Goal: Task Accomplishment & Management: Complete application form

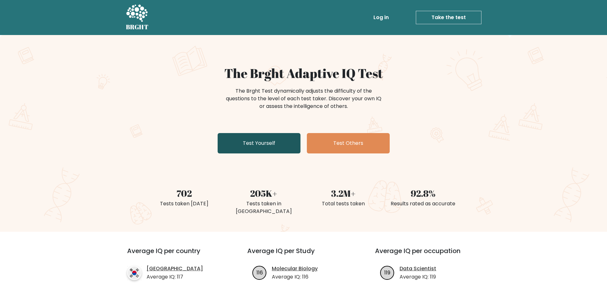
click at [256, 144] on link "Test Yourself" at bounding box center [259, 143] width 83 height 20
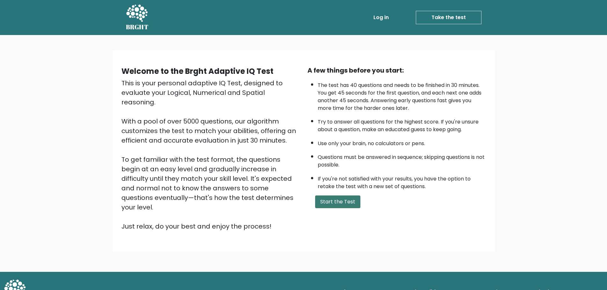
click at [342, 208] on button "Start the Test" at bounding box center [337, 202] width 45 height 13
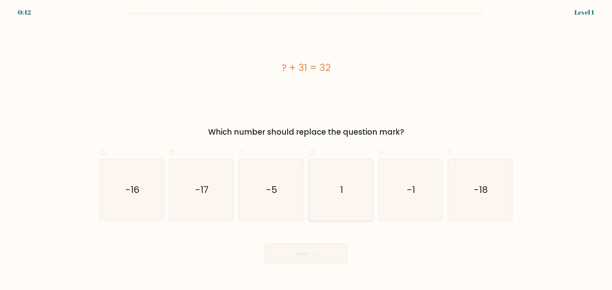
click at [342, 206] on icon "1" at bounding box center [341, 190] width 62 height 62
click at [306, 150] on input "d. 1" at bounding box center [306, 147] width 0 height 4
radio input "true"
click at [345, 245] on button "Next" at bounding box center [306, 254] width 83 height 20
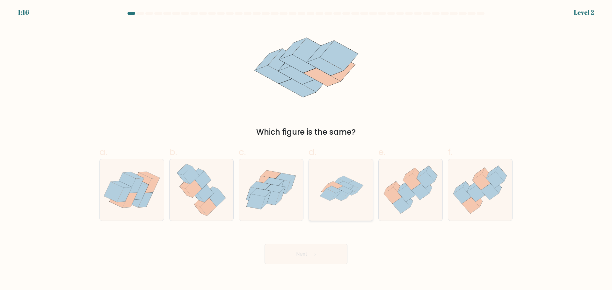
click at [346, 194] on icon at bounding box center [340, 195] width 16 height 12
click at [306, 150] on input "d." at bounding box center [306, 147] width 0 height 4
radio input "true"
click at [327, 259] on button "Next" at bounding box center [306, 254] width 83 height 20
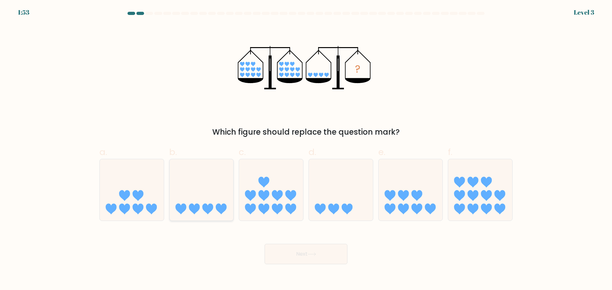
click at [209, 208] on icon at bounding box center [207, 209] width 11 height 11
click at [306, 150] on input "b." at bounding box center [306, 147] width 0 height 4
radio input "true"
click at [315, 251] on button "Next" at bounding box center [306, 254] width 83 height 20
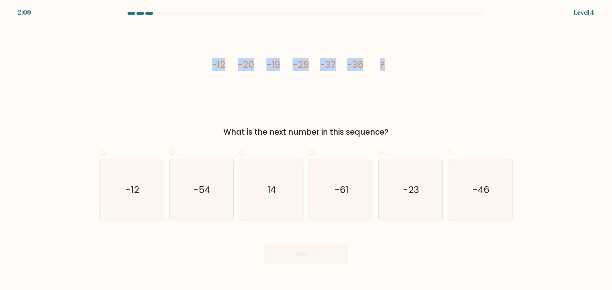
drag, startPoint x: 212, startPoint y: 64, endPoint x: 393, endPoint y: 66, distance: 181.1
click at [393, 66] on icon "image/svg+xml -12 -20 -19 -29 -37 -36 ?" at bounding box center [305, 67] width 191 height 87
copy g "-12 -20 -19 -29 -37 -36 ?"
click at [507, 196] on icon "-46" at bounding box center [481, 190] width 62 height 62
click at [306, 150] on input "f. -46" at bounding box center [306, 147] width 0 height 4
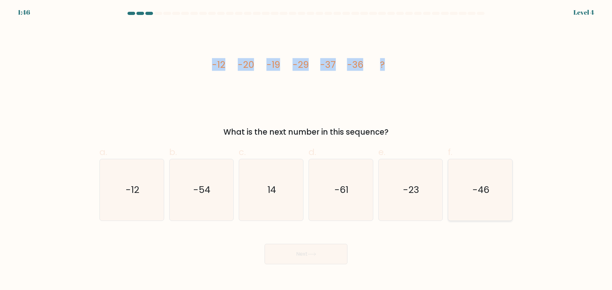
radio input "true"
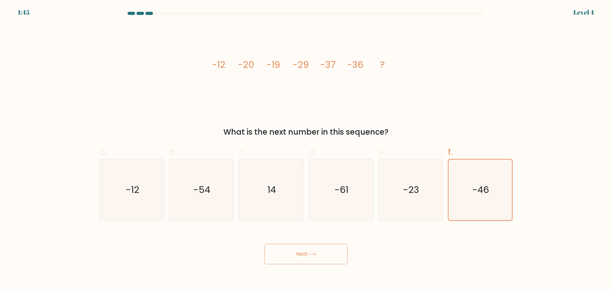
click at [319, 260] on button "Next" at bounding box center [306, 254] width 83 height 20
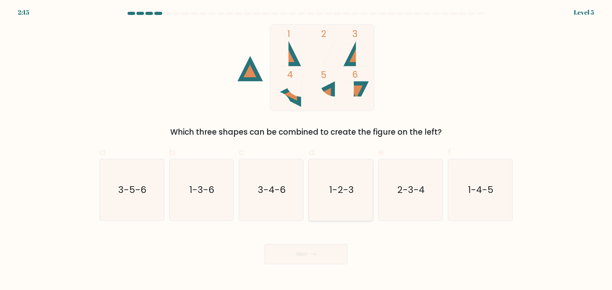
click at [346, 190] on text "1-2-3" at bounding box center [341, 190] width 25 height 13
click at [306, 150] on input "d. 1-2-3" at bounding box center [306, 147] width 0 height 4
radio input "true"
click at [314, 250] on button "Next" at bounding box center [306, 254] width 83 height 20
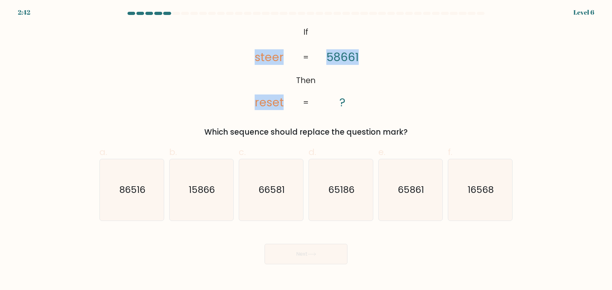
drag, startPoint x: 255, startPoint y: 56, endPoint x: 384, endPoint y: 58, distance: 128.2
click at [384, 58] on div "@import url('https://fonts.googleapis.com/css?family=Abril+Fatface:400,100,100i…" at bounding box center [306, 81] width 421 height 114
copy icon "steer reset 58661"
click at [481, 178] on icon "16568" at bounding box center [481, 190] width 62 height 62
click at [306, 150] on input "f. 16568" at bounding box center [306, 147] width 0 height 4
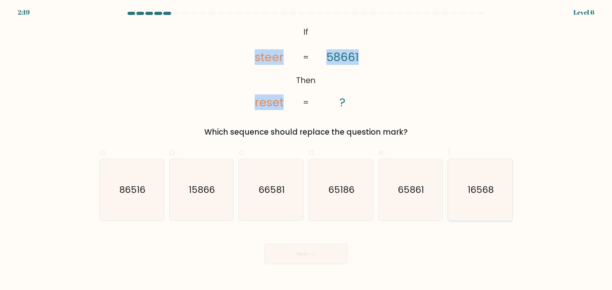
radio input "true"
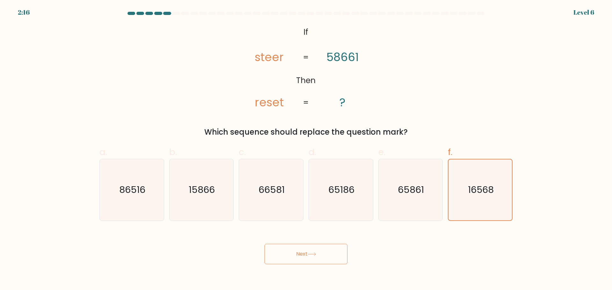
click at [293, 251] on button "Next" at bounding box center [306, 254] width 83 height 20
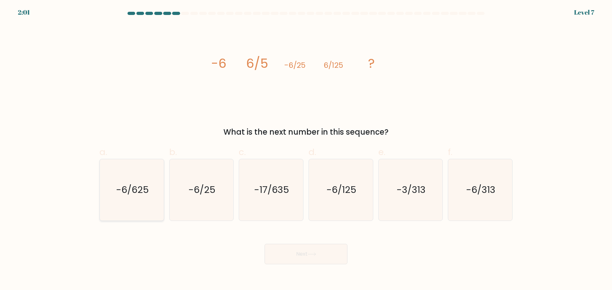
click at [139, 200] on icon "-6/625" at bounding box center [132, 190] width 62 height 62
click at [306, 150] on input "a. -6/625" at bounding box center [306, 147] width 0 height 4
radio input "true"
click at [278, 248] on button "Next" at bounding box center [306, 254] width 83 height 20
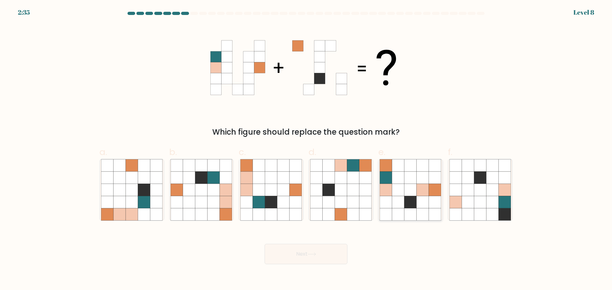
click at [401, 204] on icon at bounding box center [398, 202] width 12 height 12
click at [306, 150] on input "e." at bounding box center [306, 147] width 0 height 4
radio input "true"
click at [321, 251] on button "Next" at bounding box center [306, 254] width 83 height 20
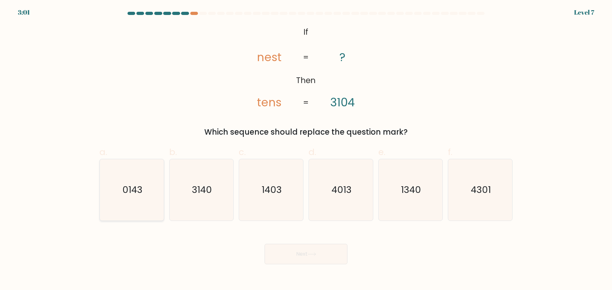
click at [158, 195] on icon "0143" at bounding box center [132, 190] width 62 height 62
click at [306, 150] on input "a. 0143" at bounding box center [306, 147] width 0 height 4
radio input "true"
click at [318, 257] on button "Next" at bounding box center [306, 254] width 83 height 20
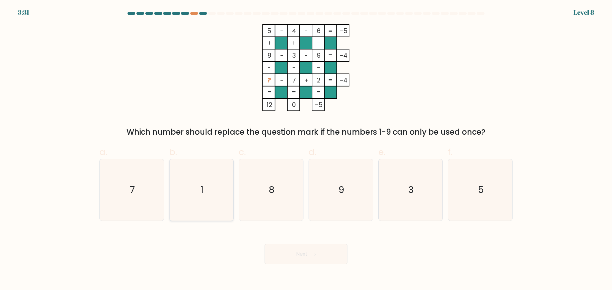
click at [186, 186] on icon "1" at bounding box center [202, 190] width 62 height 62
click at [306, 150] on input "b. 1" at bounding box center [306, 147] width 0 height 4
radio input "true"
click at [303, 260] on button "Next" at bounding box center [306, 254] width 83 height 20
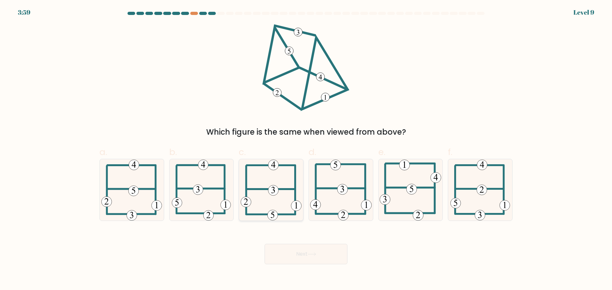
click at [277, 197] on icon at bounding box center [271, 190] width 61 height 62
click at [306, 150] on input "c." at bounding box center [306, 147] width 0 height 4
radio input "true"
click at [299, 247] on button "Next" at bounding box center [306, 254] width 83 height 20
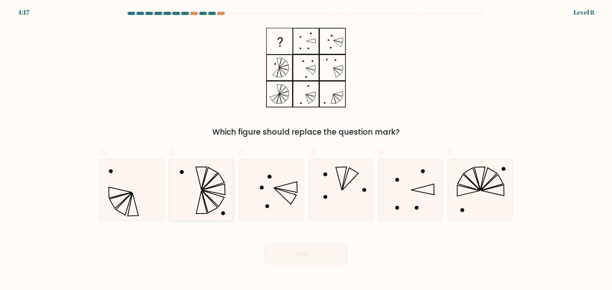
click at [199, 199] on icon at bounding box center [202, 190] width 62 height 62
click at [306, 150] on input "b." at bounding box center [306, 147] width 0 height 4
radio input "true"
click at [312, 256] on icon at bounding box center [312, 255] width 9 height 4
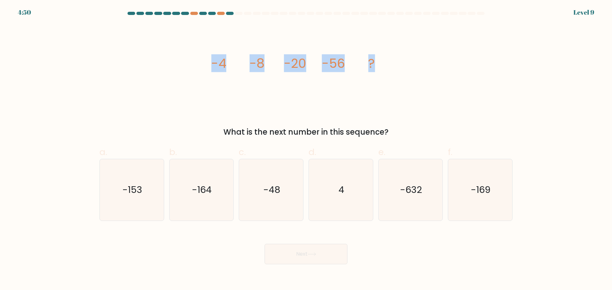
drag, startPoint x: 210, startPoint y: 65, endPoint x: 393, endPoint y: 61, distance: 183.0
click at [393, 61] on div "image/svg+xml -4 -8 -20 -56 ? What is the next number in this sequence?" at bounding box center [306, 81] width 421 height 114
copy g "-4 -8 -20 -56 ?"
click at [469, 191] on icon "-169" at bounding box center [481, 190] width 62 height 62
click at [306, 150] on input "f. -169" at bounding box center [306, 147] width 0 height 4
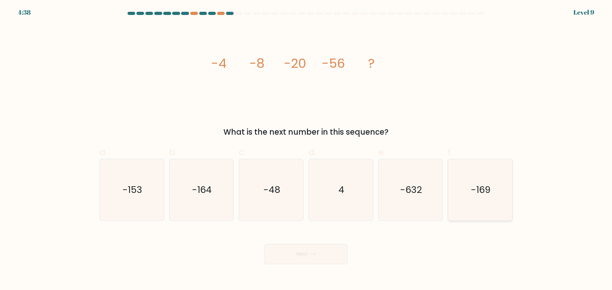
radio input "true"
click at [324, 253] on button "Next" at bounding box center [306, 254] width 83 height 20
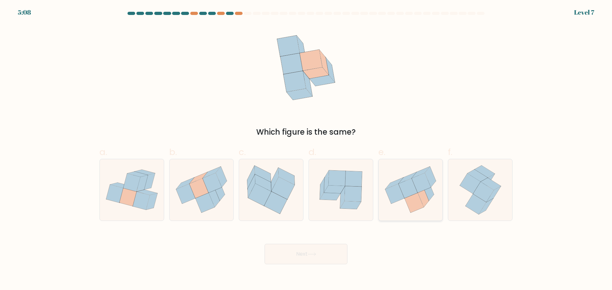
click at [393, 206] on icon at bounding box center [411, 189] width 64 height 57
click at [306, 150] on input "e." at bounding box center [306, 147] width 0 height 4
radio input "true"
click at [336, 251] on button "Next" at bounding box center [306, 254] width 83 height 20
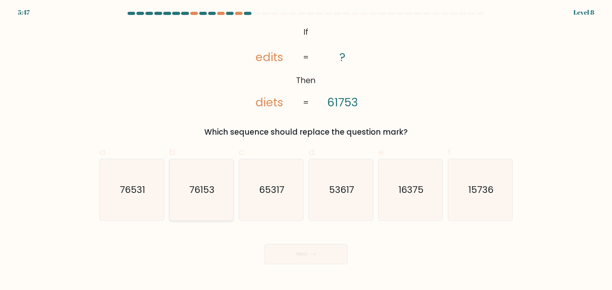
click at [206, 208] on icon "76153" at bounding box center [202, 190] width 62 height 62
click at [306, 150] on input "b. 76153" at bounding box center [306, 147] width 0 height 4
radio input "true"
click at [364, 270] on body "5:46 Level 8 If" at bounding box center [306, 145] width 612 height 290
click at [330, 256] on button "Next" at bounding box center [306, 254] width 83 height 20
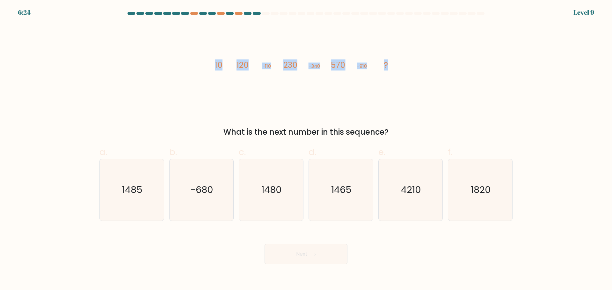
drag, startPoint x: 210, startPoint y: 67, endPoint x: 396, endPoint y: 67, distance: 185.5
click at [396, 67] on icon "image/svg+xml 10 120 -110 230 -340 570 -910 ?" at bounding box center [305, 67] width 191 height 87
copy g "10 120 -110 230 -340 570 -910 ?"
click at [421, 107] on div "image/svg+xml 10 120 -110 230 -340 570 -910 ? What is the next number in this s…" at bounding box center [306, 81] width 421 height 114
click at [132, 204] on icon "1485" at bounding box center [132, 190] width 62 height 62
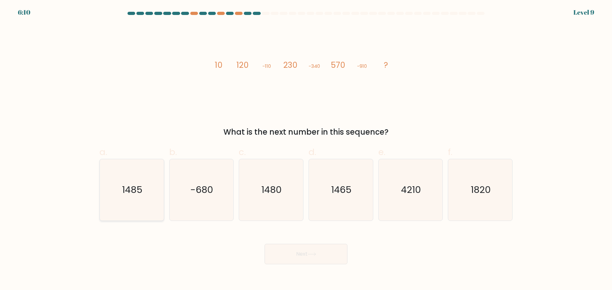
click at [306, 150] on input "a. 1485" at bounding box center [306, 147] width 0 height 4
radio input "true"
click at [260, 208] on icon "1480" at bounding box center [271, 190] width 62 height 62
click at [306, 150] on input "c. 1480" at bounding box center [306, 147] width 0 height 4
radio input "true"
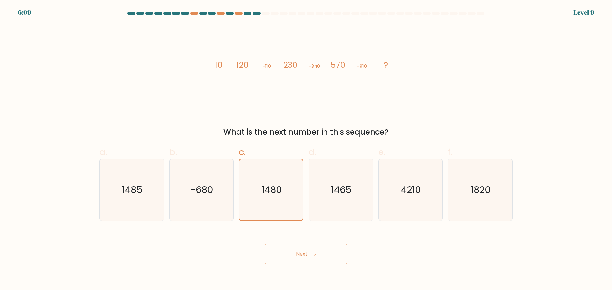
click at [316, 253] on icon at bounding box center [312, 255] width 9 height 4
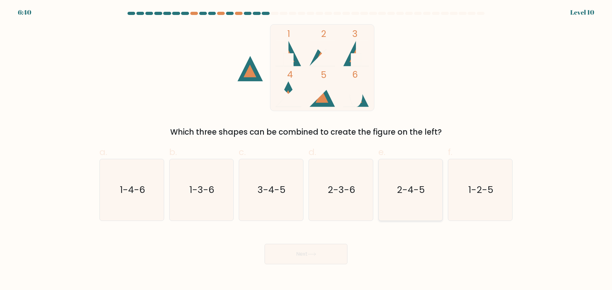
click at [396, 199] on icon "2-4-5" at bounding box center [411, 190] width 62 height 62
click at [306, 150] on input "e. 2-4-5" at bounding box center [306, 147] width 0 height 4
radio input "true"
click at [318, 252] on button "Next" at bounding box center [306, 254] width 83 height 20
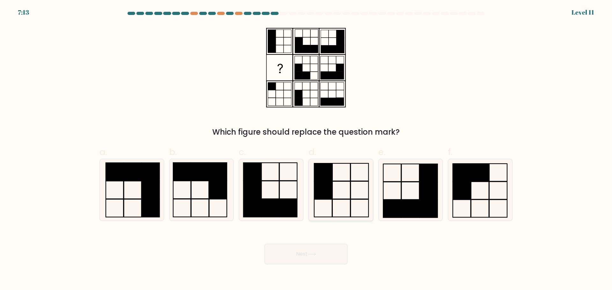
click at [340, 207] on icon at bounding box center [341, 190] width 62 height 62
click at [306, 150] on input "d." at bounding box center [306, 147] width 0 height 4
radio input "true"
click at [318, 246] on button "Next" at bounding box center [306, 254] width 83 height 20
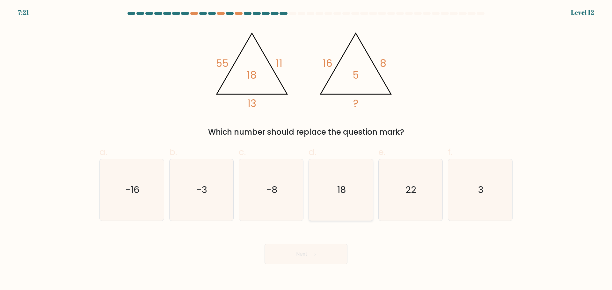
click at [326, 205] on icon "18" at bounding box center [341, 190] width 62 height 62
click at [306, 150] on input "d. 18" at bounding box center [306, 147] width 0 height 4
radio input "true"
click at [482, 197] on icon "3" at bounding box center [481, 190] width 62 height 62
click at [306, 150] on input "f. 3" at bounding box center [306, 147] width 0 height 4
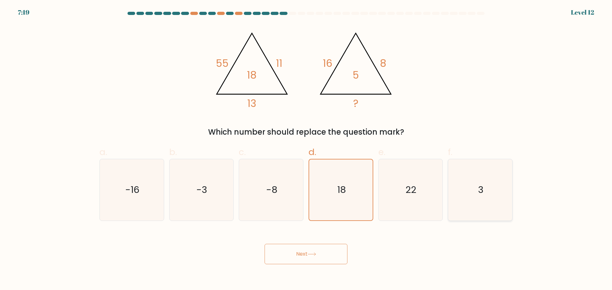
radio input "true"
click at [304, 248] on button "Next" at bounding box center [306, 254] width 83 height 20
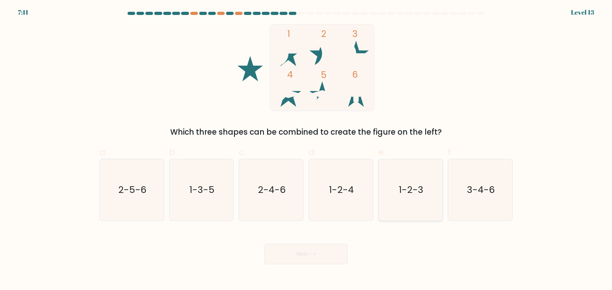
click at [399, 199] on icon "1-2-3" at bounding box center [411, 190] width 62 height 62
click at [306, 150] on input "e. 1-2-3" at bounding box center [306, 147] width 0 height 4
radio input "true"
click at [310, 259] on button "Next" at bounding box center [306, 254] width 83 height 20
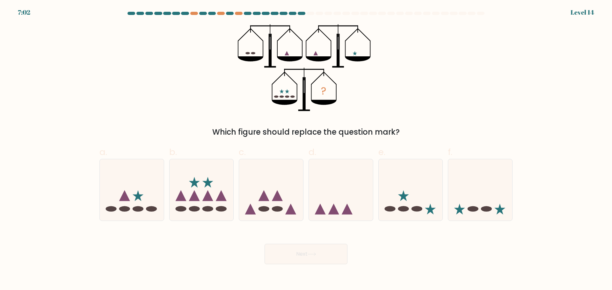
click at [261, 225] on form at bounding box center [306, 138] width 612 height 253
click at [270, 213] on icon at bounding box center [271, 190] width 64 height 53
click at [306, 150] on input "c." at bounding box center [306, 147] width 0 height 4
radio input "true"
click at [322, 240] on div "Next" at bounding box center [306, 247] width 421 height 36
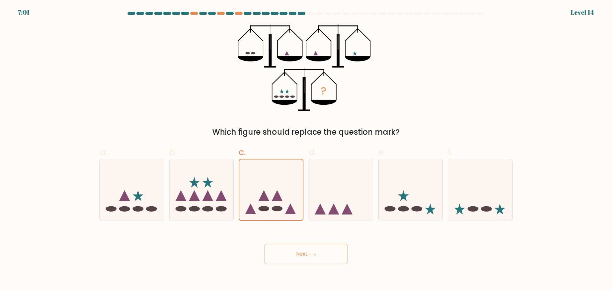
click at [323, 247] on button "Next" at bounding box center [306, 254] width 83 height 20
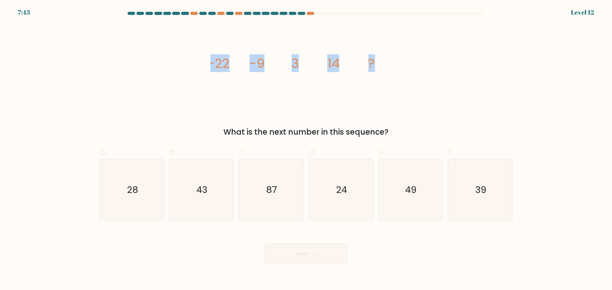
drag, startPoint x: 206, startPoint y: 57, endPoint x: 379, endPoint y: 63, distance: 173.2
click at [379, 63] on div "image/svg+xml -22 -9 3 14 ? What is the next number in this sequence?" at bounding box center [306, 81] width 421 height 114
copy g "-22 -9 3 14 ?"
click at [406, 92] on div "image/svg+xml -22 -9 3 14 ? What is the next number in this sequence?" at bounding box center [306, 81] width 421 height 114
click at [330, 196] on icon "24" at bounding box center [341, 190] width 62 height 62
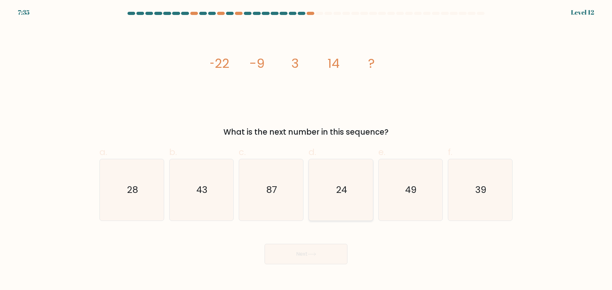
click at [306, 150] on input "d. 24" at bounding box center [306, 147] width 0 height 4
radio input "true"
click at [333, 257] on button "Next" at bounding box center [306, 254] width 83 height 20
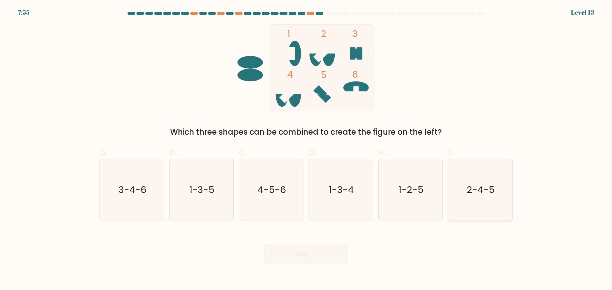
click at [470, 206] on icon "2-4-5" at bounding box center [481, 190] width 62 height 62
click at [306, 150] on input "f. 2-4-5" at bounding box center [306, 147] width 0 height 4
radio input "true"
click at [296, 268] on body "7:55 Level 13" at bounding box center [306, 145] width 612 height 290
click at [303, 257] on button "Next" at bounding box center [306, 254] width 83 height 20
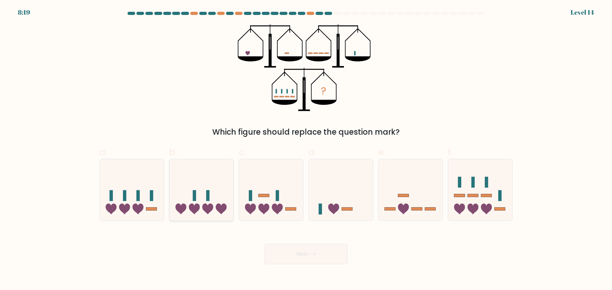
click at [201, 203] on icon at bounding box center [202, 190] width 64 height 53
click at [306, 150] on input "b." at bounding box center [306, 147] width 0 height 4
radio input "true"
click at [313, 253] on icon at bounding box center [312, 255] width 9 height 4
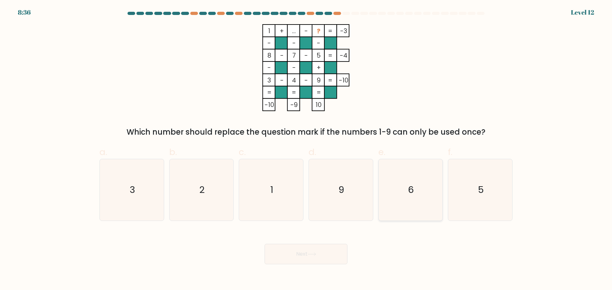
click at [421, 211] on icon "6" at bounding box center [411, 190] width 62 height 62
click at [306, 150] on input "e. 6" at bounding box center [306, 147] width 0 height 4
radio input "true"
click at [326, 256] on button "Next" at bounding box center [306, 254] width 83 height 20
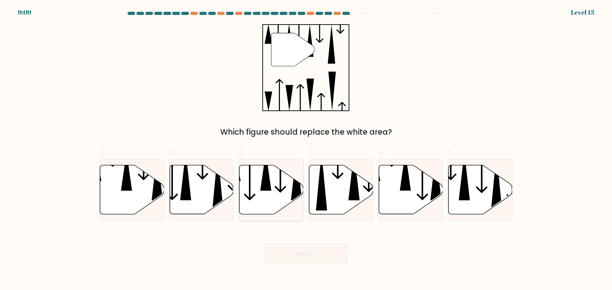
click at [258, 193] on icon at bounding box center [271, 189] width 64 height 49
click at [306, 150] on input "c." at bounding box center [306, 147] width 0 height 4
radio input "true"
click at [321, 253] on button "Next" at bounding box center [306, 254] width 83 height 20
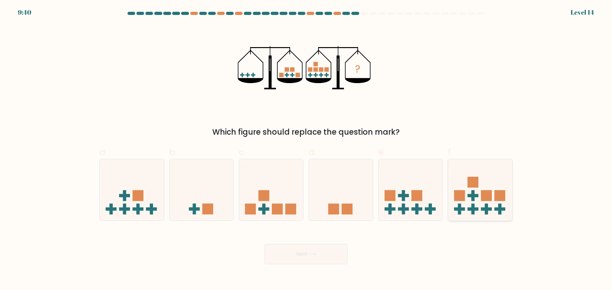
click at [468, 202] on icon at bounding box center [480, 190] width 64 height 53
click at [306, 150] on input "f." at bounding box center [306, 147] width 0 height 4
radio input "true"
click at [323, 261] on button "Next" at bounding box center [306, 254] width 83 height 20
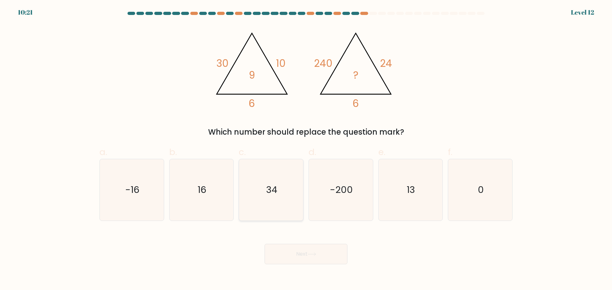
click at [267, 204] on icon "34" at bounding box center [271, 190] width 62 height 62
click at [306, 150] on input "c. 34" at bounding box center [306, 147] width 0 height 4
radio input "true"
click at [413, 196] on icon "13" at bounding box center [411, 190] width 62 height 62
click at [306, 150] on input "e. 13" at bounding box center [306, 147] width 0 height 4
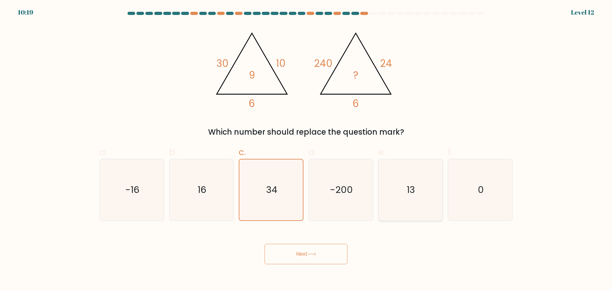
radio input "true"
click at [325, 257] on button "Next" at bounding box center [306, 254] width 83 height 20
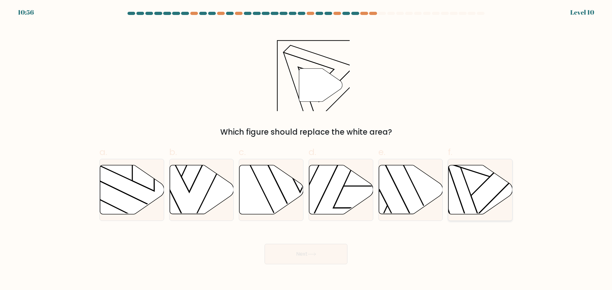
click at [460, 200] on icon at bounding box center [492, 202] width 90 height 80
click at [306, 150] on input "f." at bounding box center [306, 147] width 0 height 4
radio input "true"
click at [289, 260] on button "Next" at bounding box center [306, 254] width 83 height 20
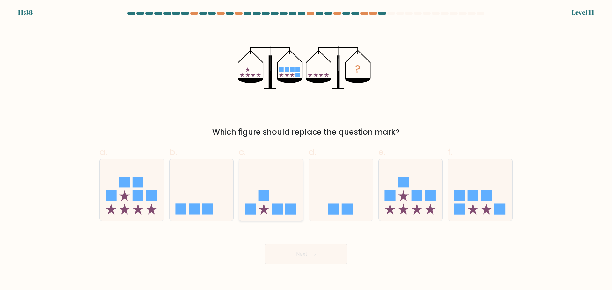
click at [282, 202] on icon at bounding box center [271, 190] width 64 height 53
click at [306, 150] on input "c." at bounding box center [306, 147] width 0 height 4
radio input "true"
click at [313, 254] on icon at bounding box center [312, 255] width 9 height 4
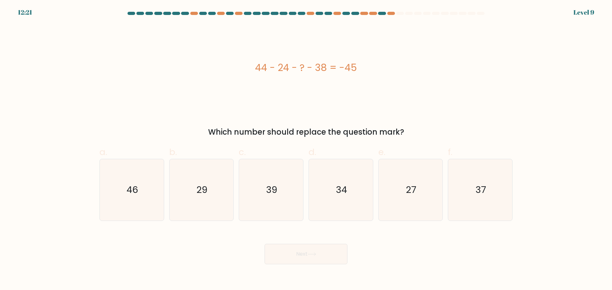
drag, startPoint x: 253, startPoint y: 68, endPoint x: 363, endPoint y: 66, distance: 110.0
click at [363, 66] on div "44 - 24 - ? - 38 = -45" at bounding box center [305, 68] width 413 height 14
copy div "44 - 24 - ? - 38 = -45"
click at [198, 74] on div "44 - 24 - ? - 38 = -45" at bounding box center [305, 68] width 413 height 14
click at [417, 189] on icon "27" at bounding box center [411, 190] width 62 height 62
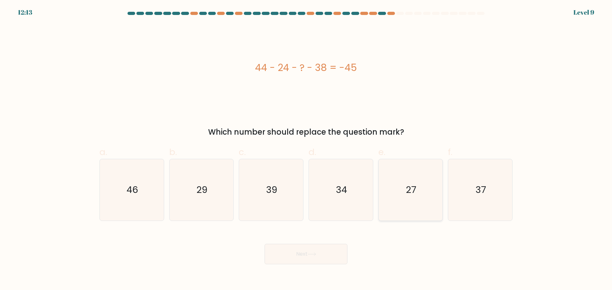
click at [306, 150] on input "e. 27" at bounding box center [306, 147] width 0 height 4
radio input "true"
click at [323, 248] on button "Next" at bounding box center [306, 254] width 83 height 20
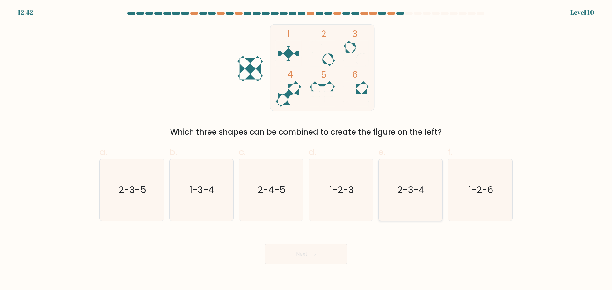
click at [439, 195] on icon "2-3-4" at bounding box center [411, 190] width 62 height 62
click at [306, 150] on input "e. 2-3-4" at bounding box center [306, 147] width 0 height 4
radio input "true"
click at [318, 252] on button "Next" at bounding box center [306, 254] width 83 height 20
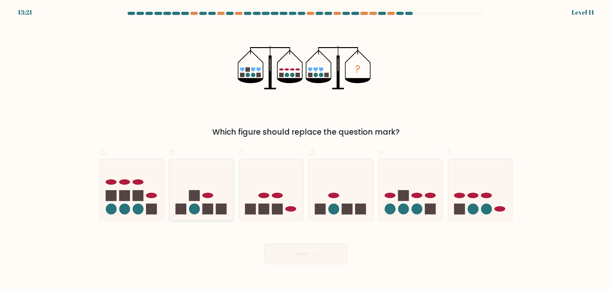
click at [221, 214] on rect at bounding box center [221, 209] width 11 height 11
click at [306, 150] on input "b." at bounding box center [306, 147] width 0 height 4
radio input "true"
click at [311, 255] on icon at bounding box center [312, 255] width 9 height 4
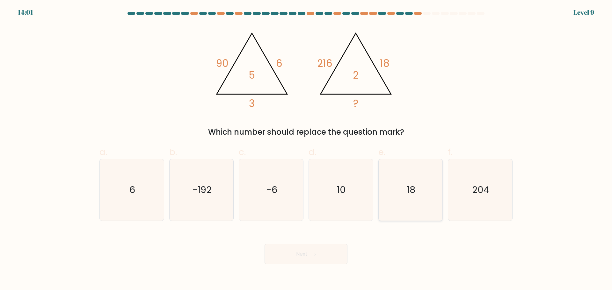
click at [406, 194] on icon "18" at bounding box center [411, 190] width 62 height 62
click at [306, 150] on input "e. 18" at bounding box center [306, 147] width 0 height 4
radio input "true"
click at [323, 253] on button "Next" at bounding box center [306, 254] width 83 height 20
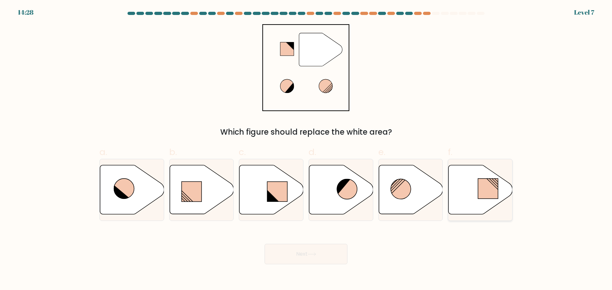
click at [455, 207] on icon at bounding box center [481, 189] width 64 height 49
click at [306, 150] on input "f." at bounding box center [306, 147] width 0 height 4
radio input "true"
click at [315, 261] on button "Next" at bounding box center [306, 254] width 83 height 20
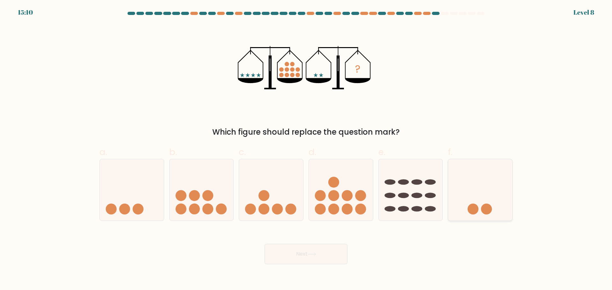
click at [477, 213] on circle at bounding box center [473, 209] width 11 height 11
click at [306, 150] on input "f." at bounding box center [306, 147] width 0 height 4
radio input "true"
click at [325, 258] on button "Next" at bounding box center [306, 254] width 83 height 20
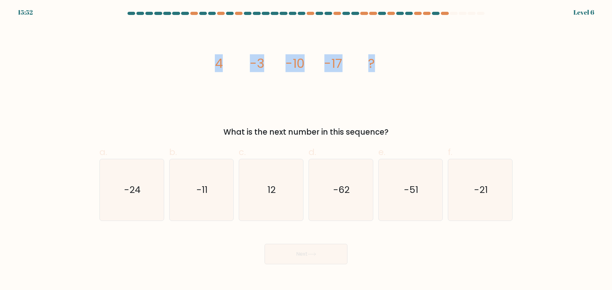
drag, startPoint x: 222, startPoint y: 65, endPoint x: 398, endPoint y: 57, distance: 175.8
click at [398, 57] on icon "image/svg+xml 4 -3 -10 -17 ?" at bounding box center [305, 67] width 191 height 87
copy g "4 -3 -10 -17 ?"
click at [431, 112] on div "image/svg+xml 4 -3 -10 -17 ? What is the next number in this sequence?" at bounding box center [306, 81] width 421 height 114
click at [143, 212] on icon "-24" at bounding box center [132, 190] width 62 height 62
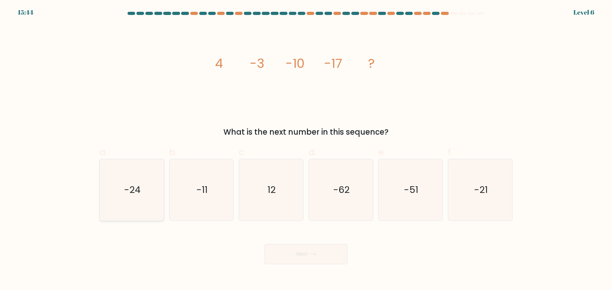
click at [306, 150] on input "a. -24" at bounding box center [306, 147] width 0 height 4
radio input "true"
click at [326, 255] on button "Next" at bounding box center [306, 254] width 83 height 20
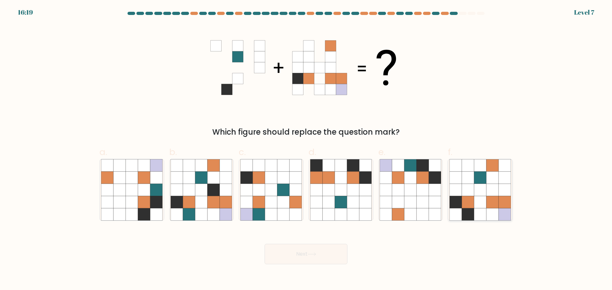
click at [464, 204] on icon at bounding box center [468, 202] width 12 height 12
click at [306, 150] on input "f." at bounding box center [306, 147] width 0 height 4
radio input "true"
click at [280, 260] on button "Next" at bounding box center [306, 254] width 83 height 20
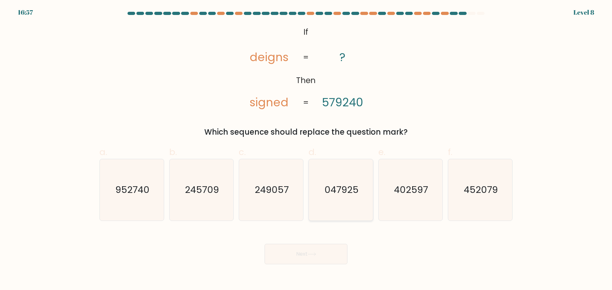
click at [334, 211] on icon "047925" at bounding box center [341, 190] width 62 height 62
click at [306, 150] on input "d. 047925" at bounding box center [306, 147] width 0 height 4
radio input "true"
click at [328, 255] on button "Next" at bounding box center [306, 254] width 83 height 20
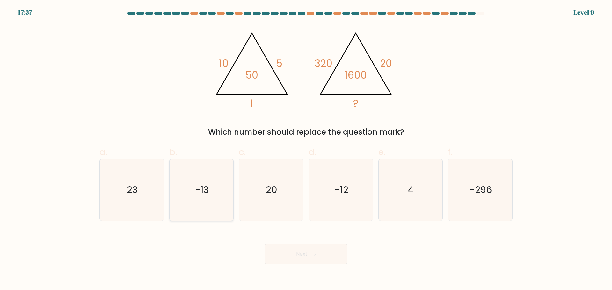
click at [229, 215] on icon "-13" at bounding box center [202, 190] width 62 height 62
click at [306, 150] on input "b. -13" at bounding box center [306, 147] width 0 height 4
radio input "true"
click at [338, 258] on button "Next" at bounding box center [306, 254] width 83 height 20
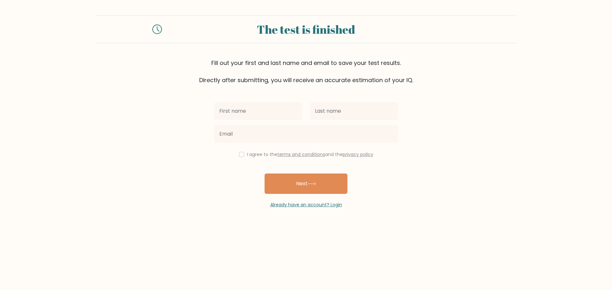
click at [271, 111] on input "text" at bounding box center [258, 111] width 88 height 18
type input "[PERSON_NAME]"
type input "VALETE"
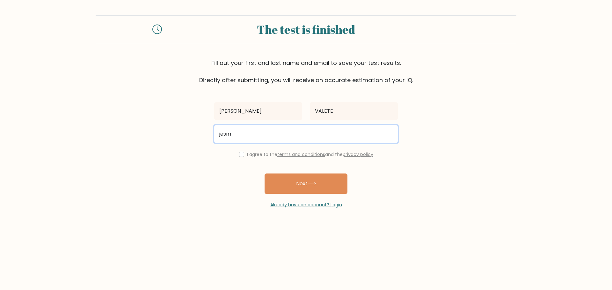
type input "jesmevalete@gmail.com"
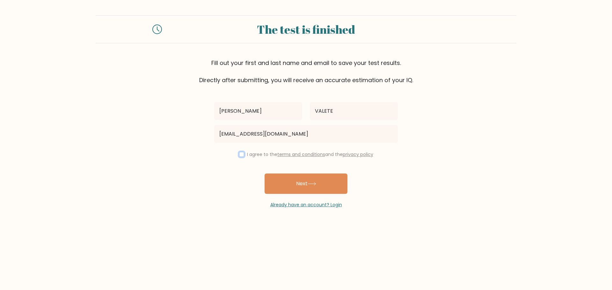
click at [239, 154] on input "checkbox" at bounding box center [241, 154] width 5 height 5
checkbox input "true"
click at [279, 173] on div "JESSA MAE VALETE jesmevalete@gmail.com I agree to the terms and conditions and …" at bounding box center [305, 146] width 191 height 124
click at [292, 181] on button "Next" at bounding box center [306, 184] width 83 height 20
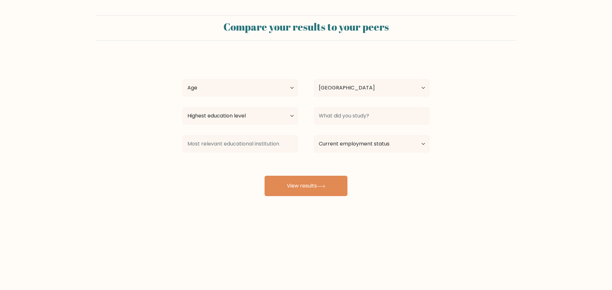
select select "PH"
click at [351, 97] on select "Country [GEOGRAPHIC_DATA] [GEOGRAPHIC_DATA] [GEOGRAPHIC_DATA] [US_STATE] [GEOGR…" at bounding box center [372, 88] width 116 height 18
click at [524, 85] on form "Compare your results to your peers JESSA MAE VALETE Age Under 18 years old 18-2…" at bounding box center [306, 105] width 612 height 181
click at [354, 120] on input at bounding box center [372, 116] width 116 height 18
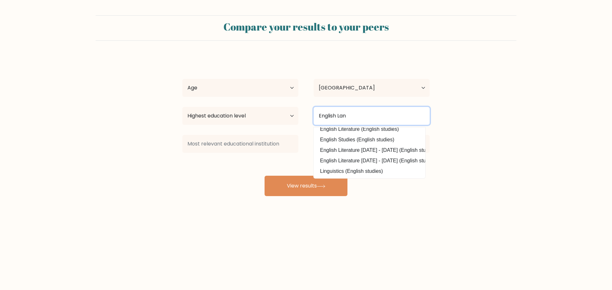
scroll to position [62, 0]
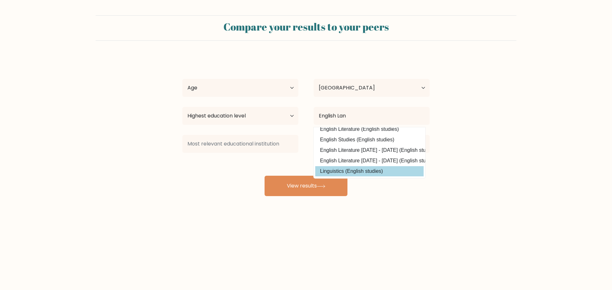
click at [391, 166] on option "Linguistics (English studies)" at bounding box center [369, 171] width 108 height 10
type input "Linguistics"
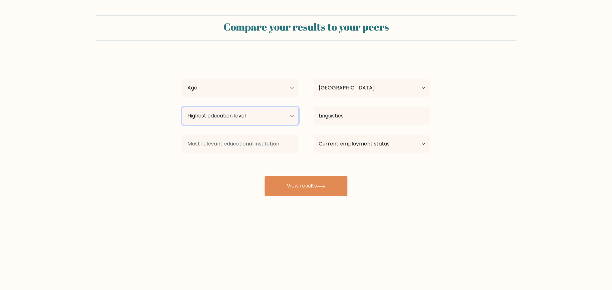
click at [243, 120] on select "Highest education level No schooling Primary Lower Secondary Upper Secondary Oc…" at bounding box center [240, 116] width 116 height 18
select select "bachelors_degree"
click at [182, 107] on select "Highest education level No schooling Primary Lower Secondary Upper Secondary Oc…" at bounding box center [240, 116] width 116 height 18
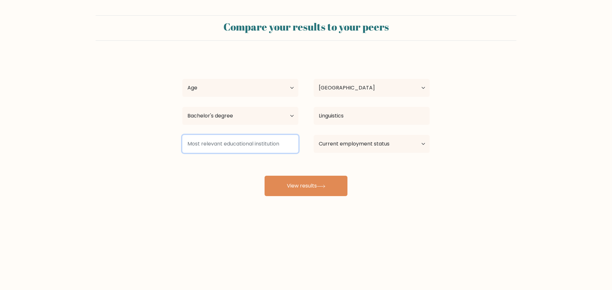
click at [229, 151] on input at bounding box center [240, 144] width 116 height 18
type input "c"
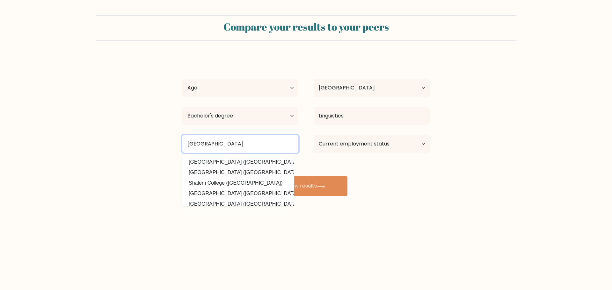
type input "COLUMBAN COLLEGE"
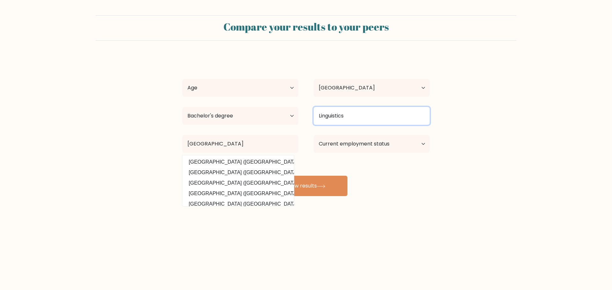
click at [370, 121] on input "Linguistics" at bounding box center [372, 116] width 116 height 18
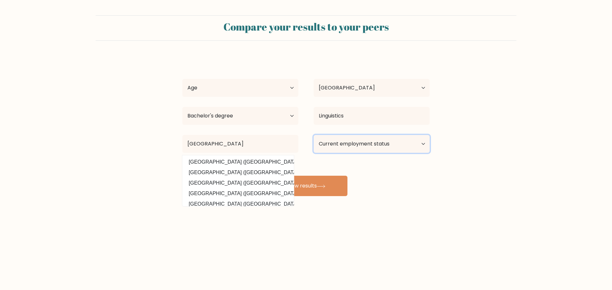
click at [374, 138] on select "Current employment status Employed Student Retired Other / prefer not to answer" at bounding box center [372, 144] width 116 height 18
select select "employed"
click at [314, 135] on select "Current employment status Employed Student Retired Other / prefer not to answer" at bounding box center [372, 144] width 116 height 18
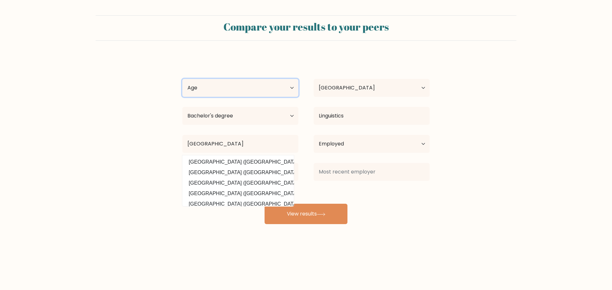
click at [268, 84] on select "Age Under 18 years old 18-24 years old 25-34 years old 35-44 years old 45-54 ye…" at bounding box center [240, 88] width 116 height 18
select select "25_34"
click at [182, 79] on select "Age Under 18 years old 18-24 years old 25-34 years old 35-44 years old 45-54 ye…" at bounding box center [240, 88] width 116 height 18
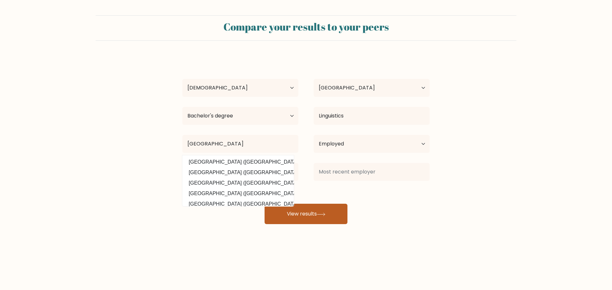
click at [314, 223] on button "View results" at bounding box center [306, 214] width 83 height 20
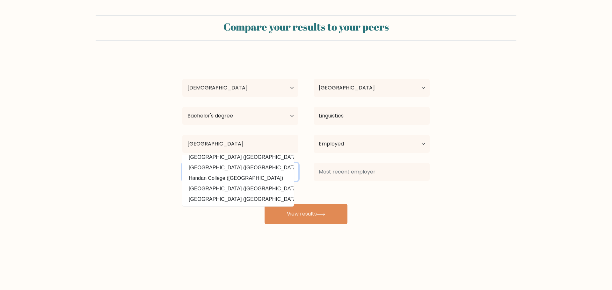
scroll to position [0, 0]
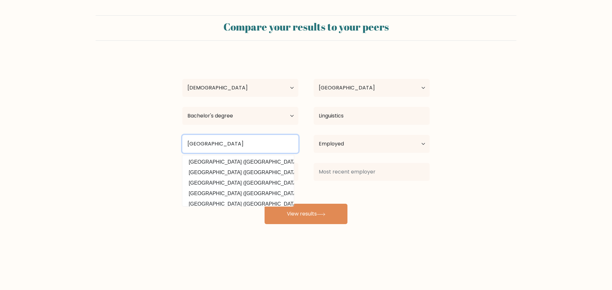
click at [249, 145] on input "COLUMBAN COLLEGE" at bounding box center [240, 144] width 116 height 18
drag, startPoint x: 266, startPoint y: 144, endPoint x: 52, endPoint y: 126, distance: 214.3
click at [67, 127] on form "Compare your results to your peers JESSA MAE VALETE Age Under 18 years old 18-2…" at bounding box center [306, 119] width 612 height 209
click at [255, 146] on input at bounding box center [240, 144] width 116 height 18
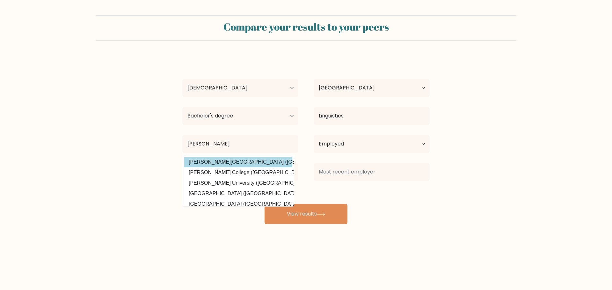
click at [277, 165] on option "Gordon State College (United States)" at bounding box center [238, 162] width 108 height 10
type input "Gordon State College"
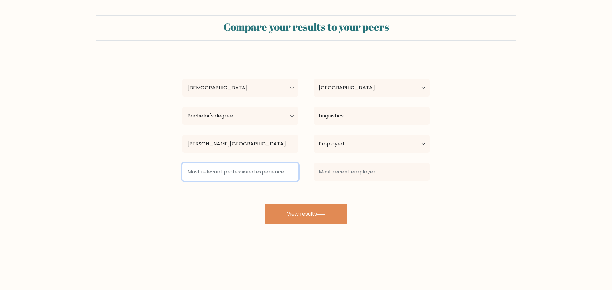
click at [261, 167] on input at bounding box center [240, 172] width 116 height 18
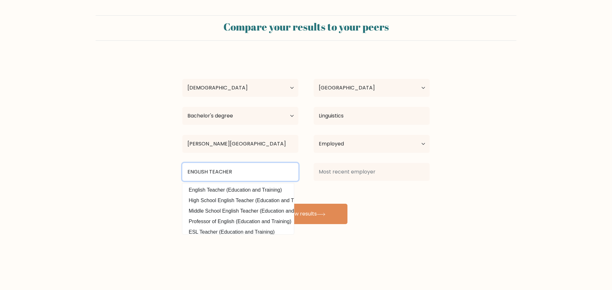
type input "ENGLISH TEACHER"
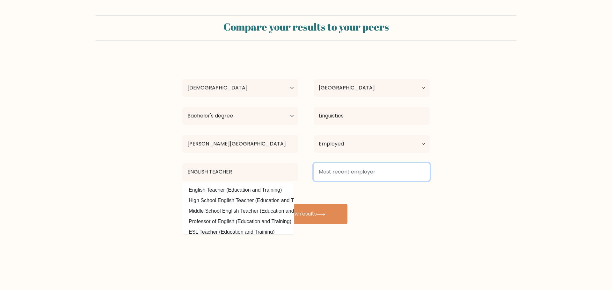
click at [368, 168] on input at bounding box center [372, 172] width 116 height 18
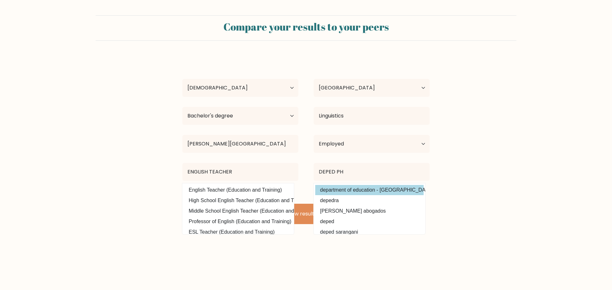
click at [371, 189] on option "department of education - philippines" at bounding box center [369, 190] width 108 height 10
type input "department of education - philippines"
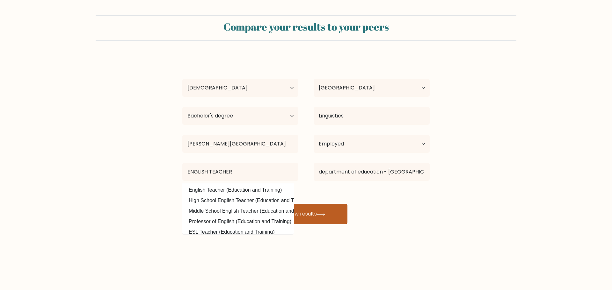
click at [323, 211] on button "View results" at bounding box center [306, 214] width 83 height 20
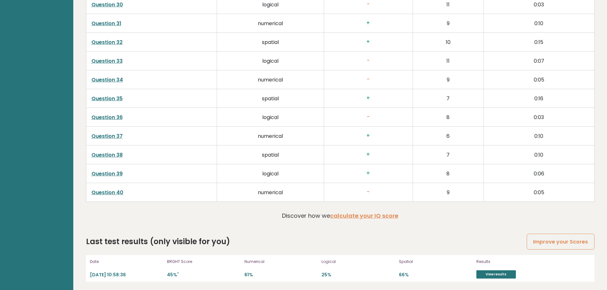
scroll to position [1659, 0]
